Goal: Transaction & Acquisition: Book appointment/travel/reservation

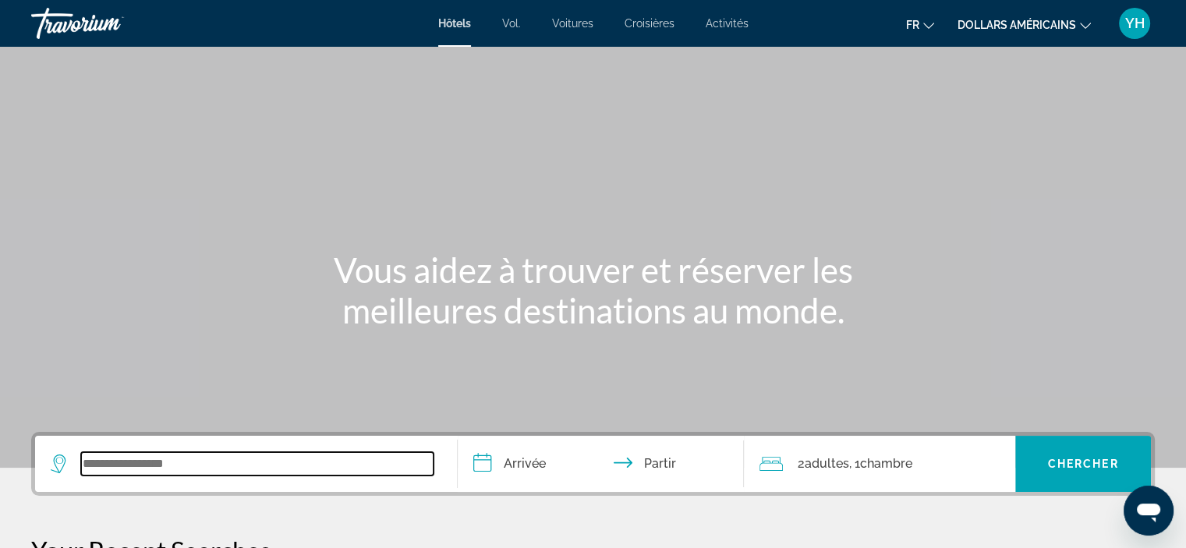
click at [262, 467] on input "Widget de recherche" at bounding box center [257, 463] width 352 height 23
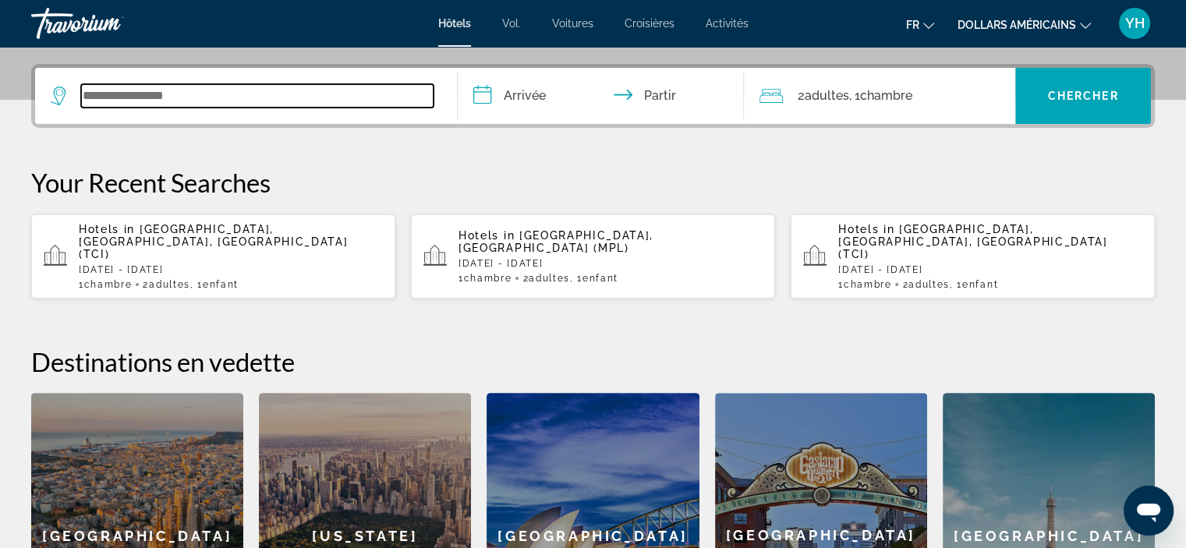
scroll to position [380, 0]
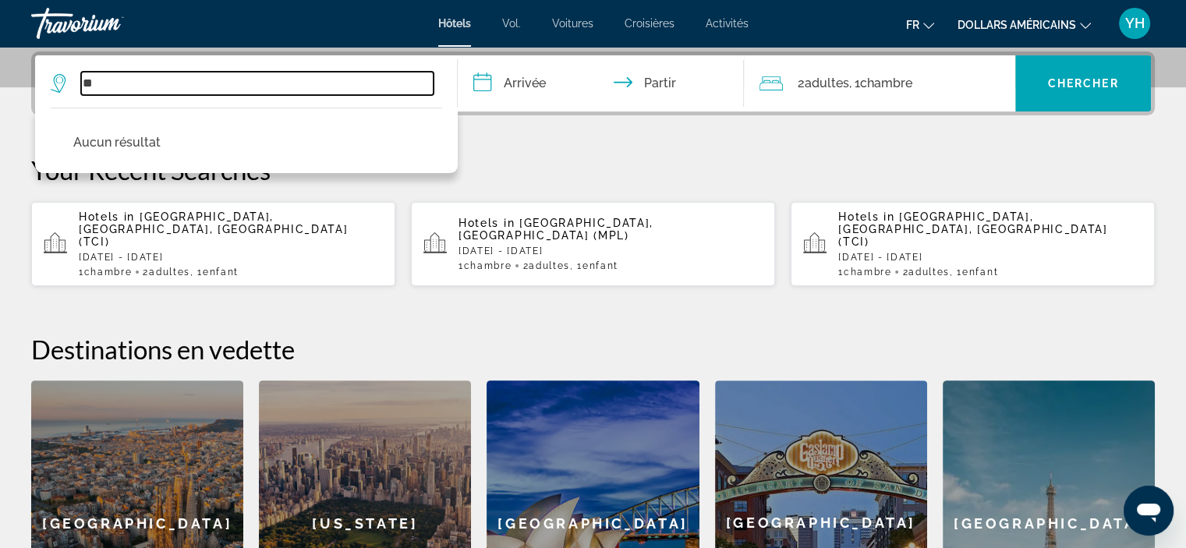
type input "*"
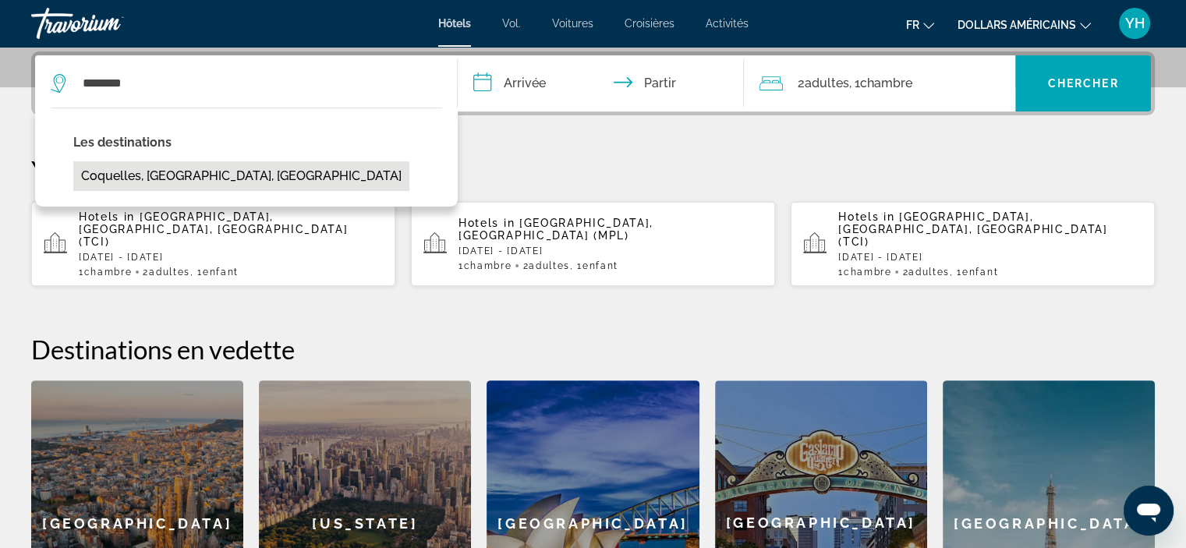
click at [162, 183] on button "Coquelles, [GEOGRAPHIC_DATA], [GEOGRAPHIC_DATA]" at bounding box center [241, 176] width 336 height 30
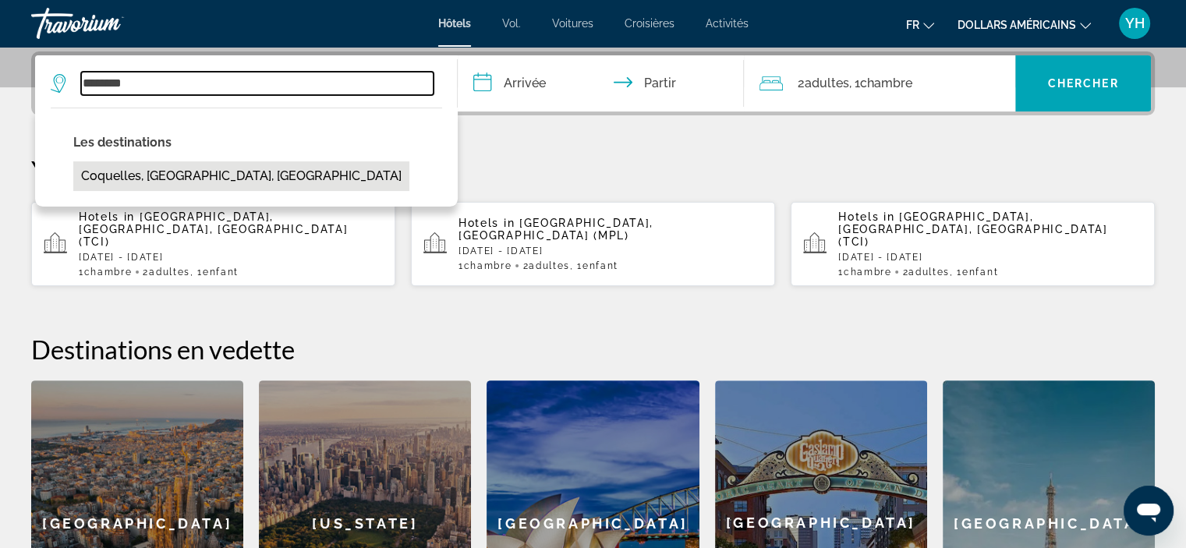
type input "**********"
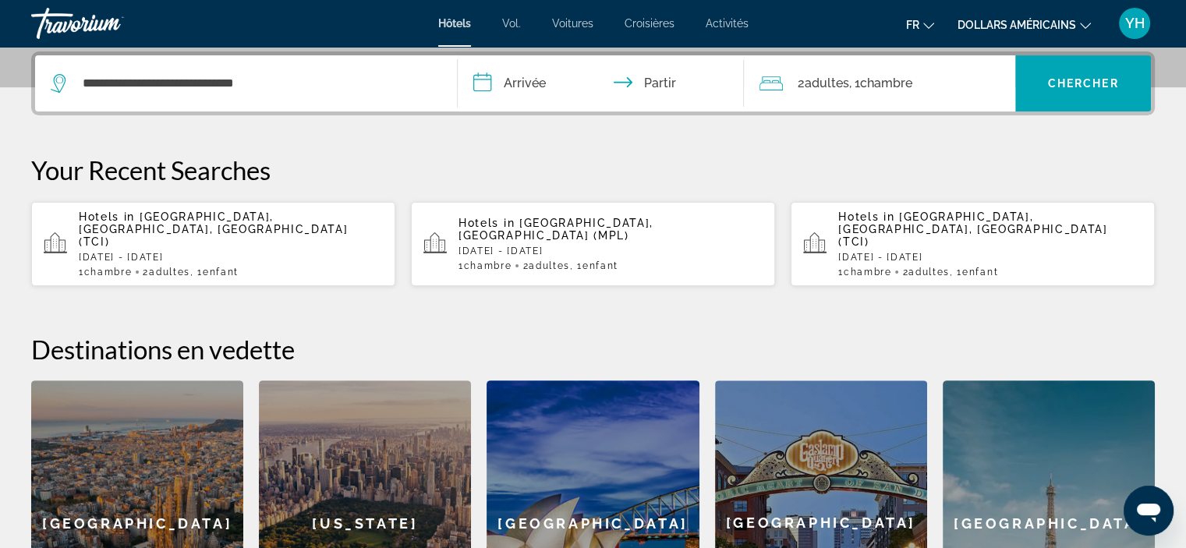
click at [528, 77] on input "**********" at bounding box center [604, 85] width 293 height 61
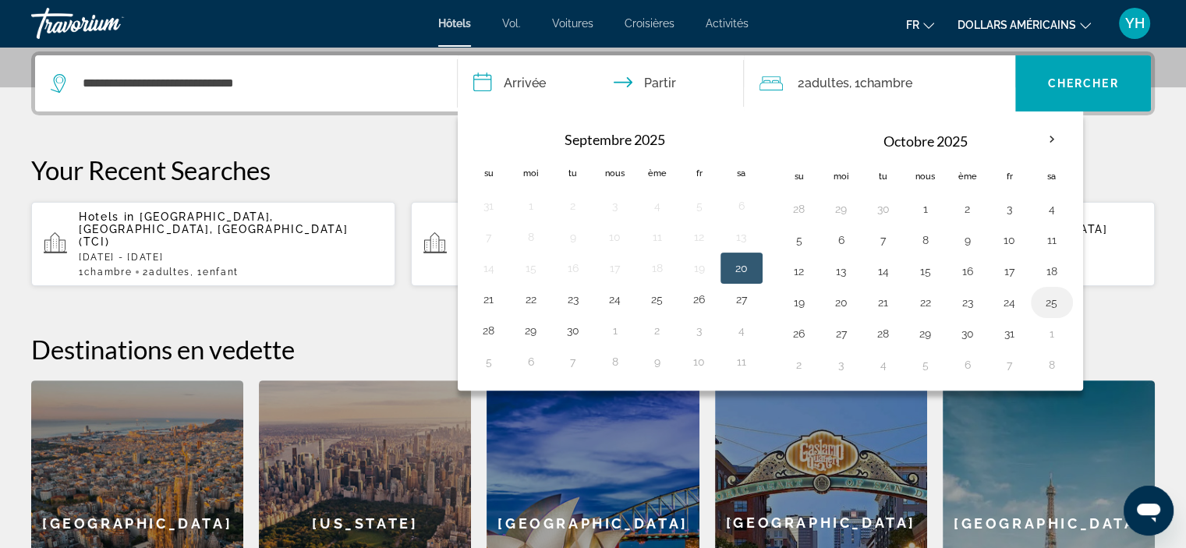
click at [1048, 297] on button "25" at bounding box center [1051, 303] width 25 height 22
click at [799, 334] on button "26" at bounding box center [798, 334] width 25 height 22
type input "**********"
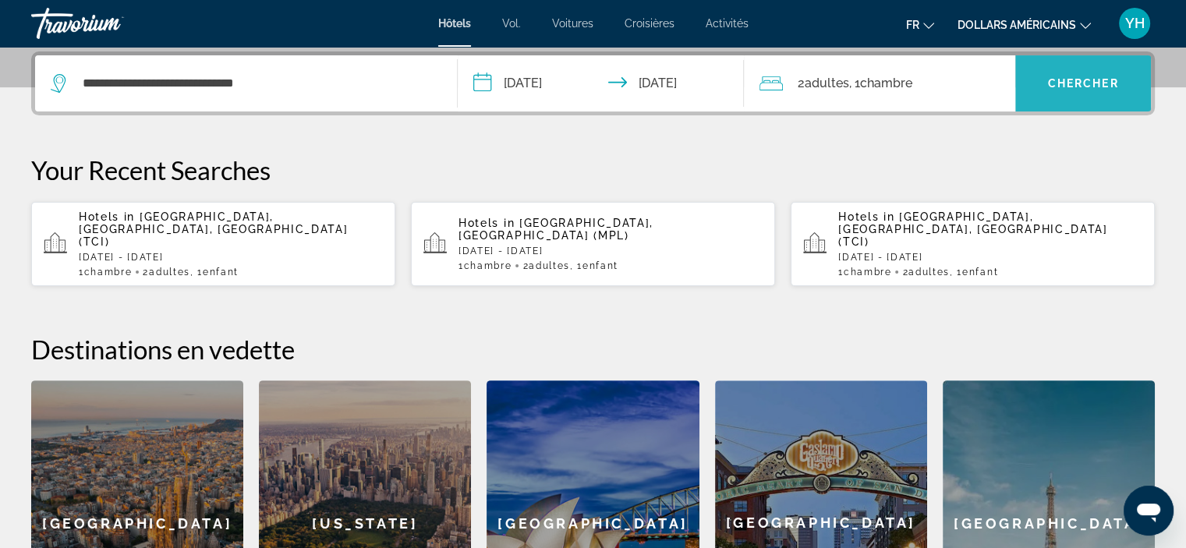
click at [1091, 87] on font "Chercher" at bounding box center [1083, 83] width 71 height 12
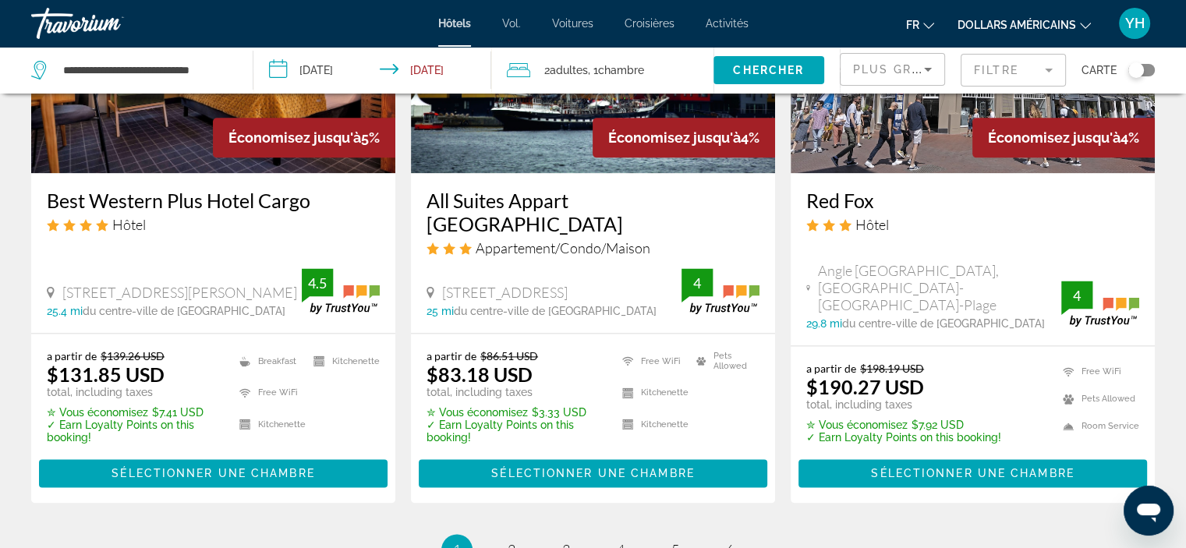
scroll to position [2045, 0]
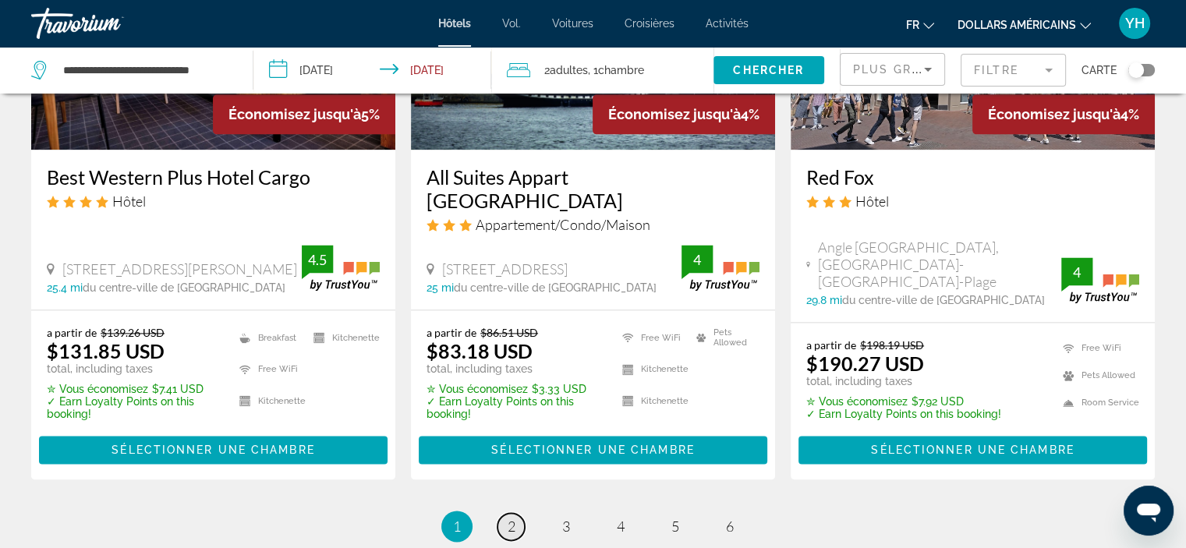
click at [504, 513] on link "page 2" at bounding box center [510, 526] width 27 height 27
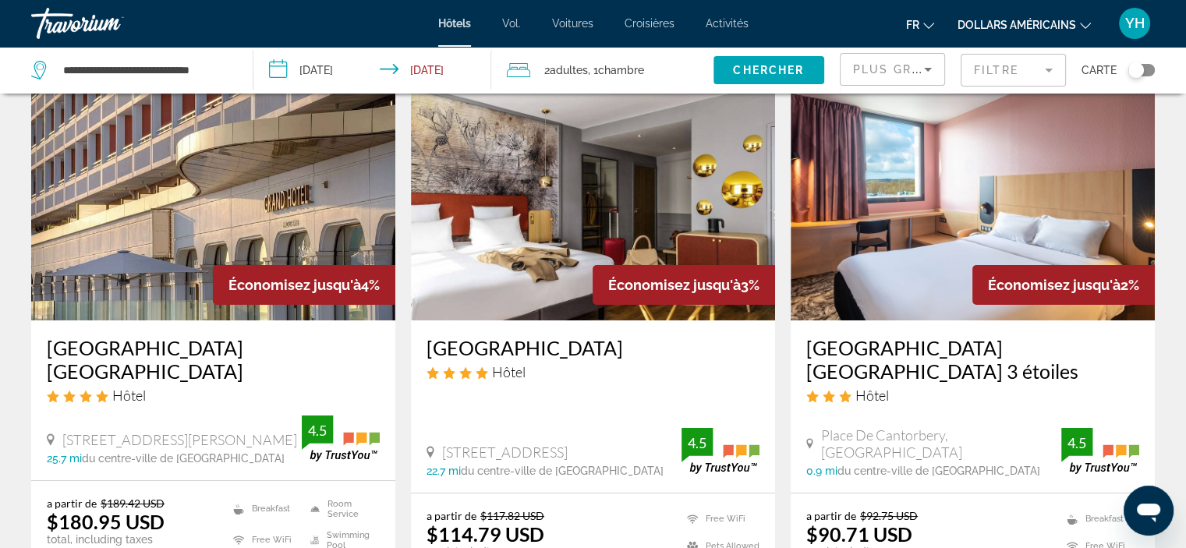
scroll to position [150, 0]
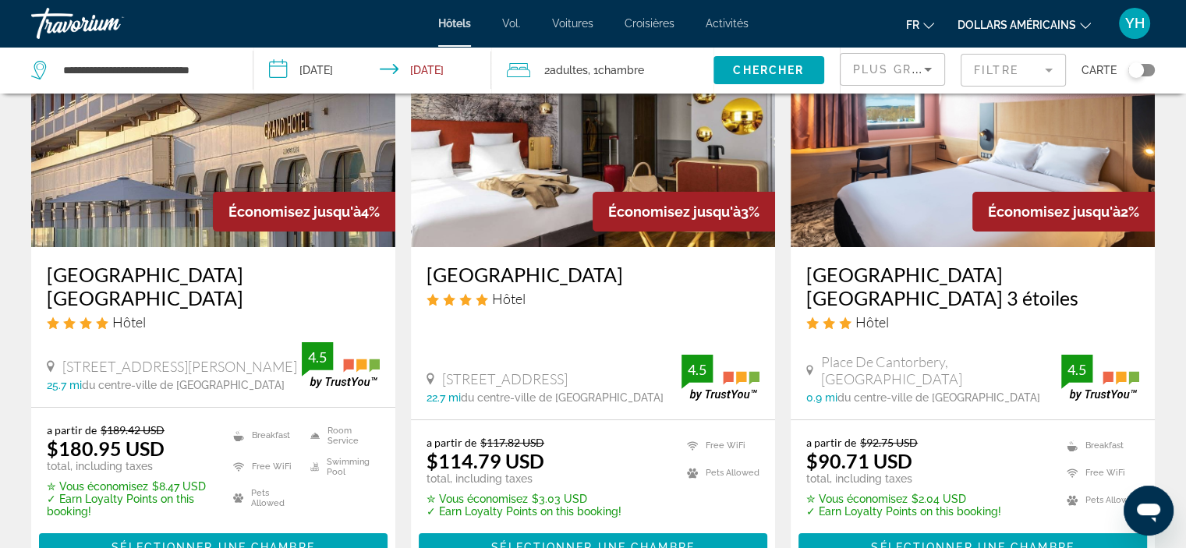
click at [927, 161] on img "Contenu principal" at bounding box center [972, 122] width 364 height 249
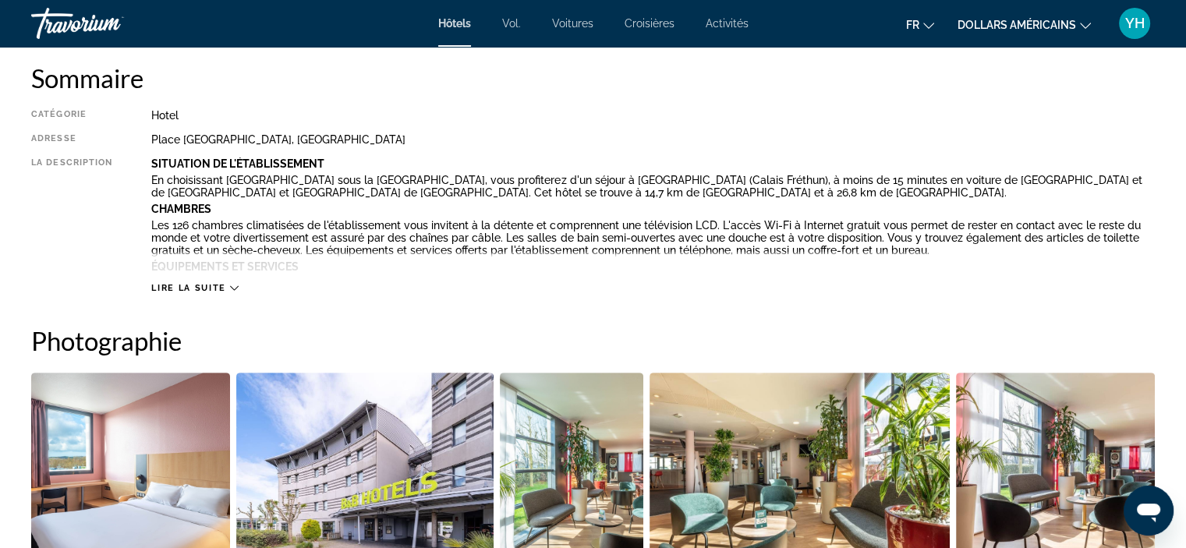
scroll to position [524, 0]
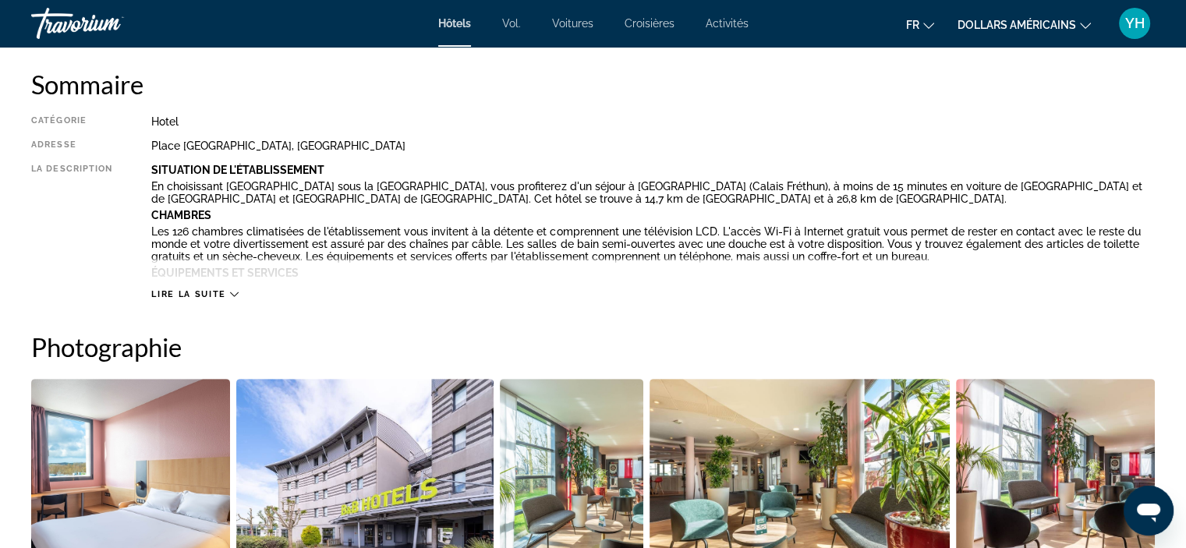
click at [234, 294] on icon "Contenu principal" at bounding box center [234, 294] width 9 height 9
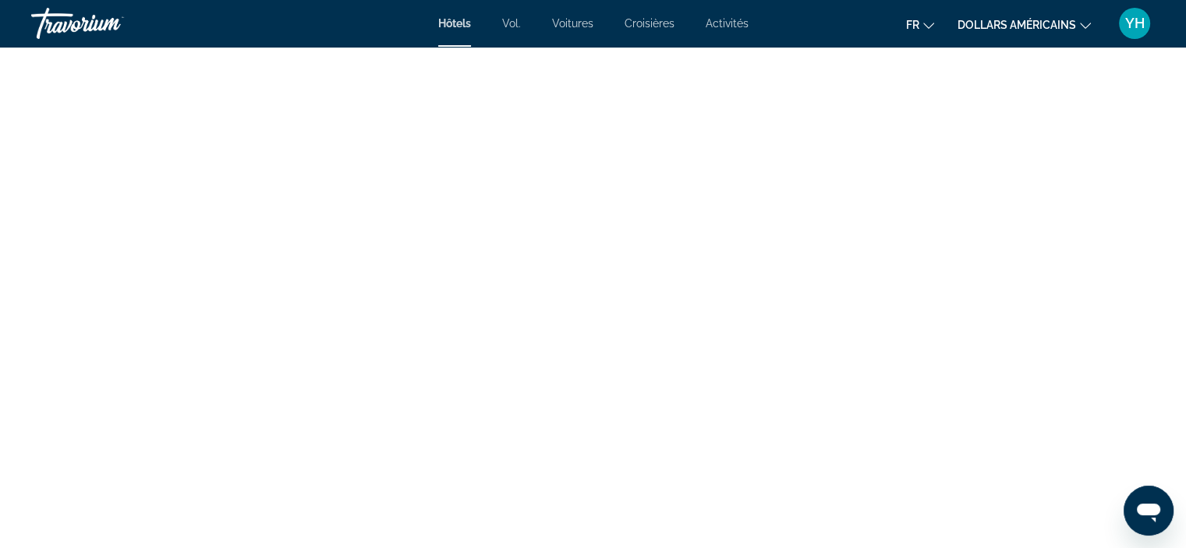
scroll to position [2899, 0]
